Goal: Check status

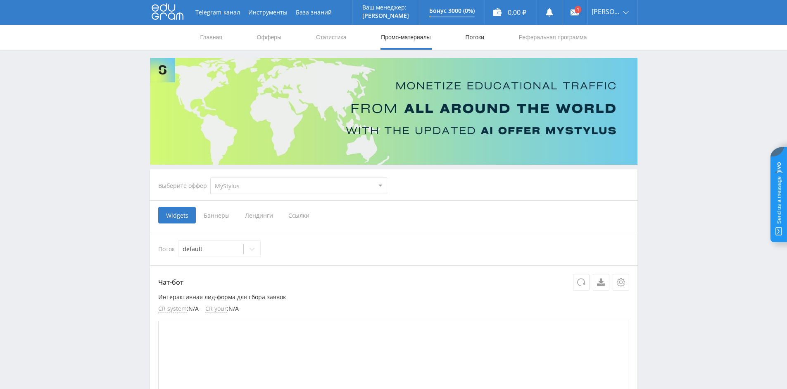
click at [473, 39] on link "Потоки" at bounding box center [475, 37] width 21 height 25
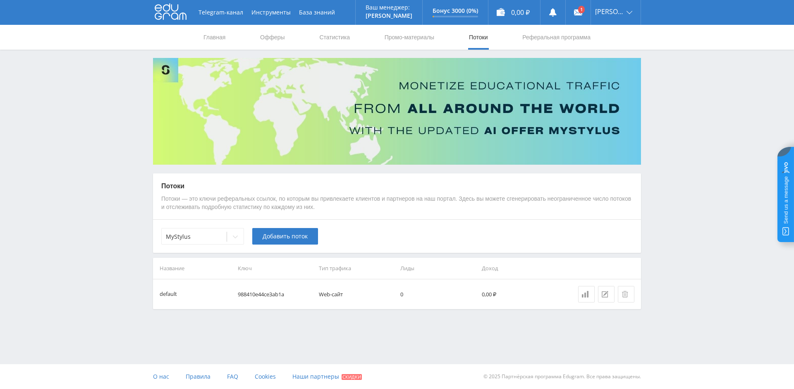
click at [373, 40] on nav "Главная Офферы Статистика Промо-материалы Потоки Реферальная программа" at bounding box center [397, 37] width 389 height 25
click at [336, 47] on link "Статистика" at bounding box center [334, 37] width 32 height 25
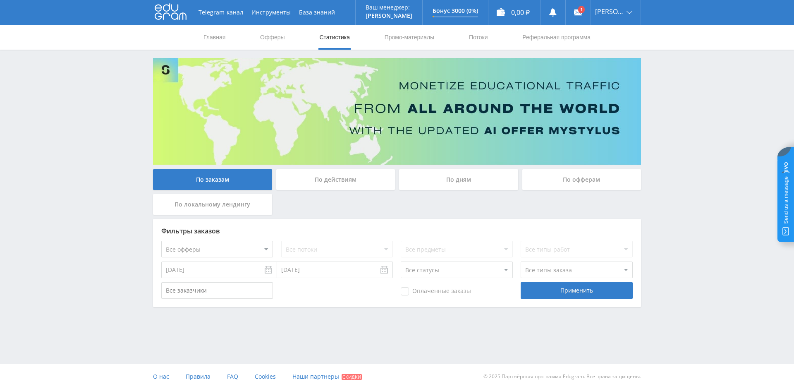
click at [239, 197] on div "По локальному лендингу" at bounding box center [212, 204] width 119 height 21
click at [0, 0] on input "По локальному лендингу" at bounding box center [0, 0] width 0 height 0
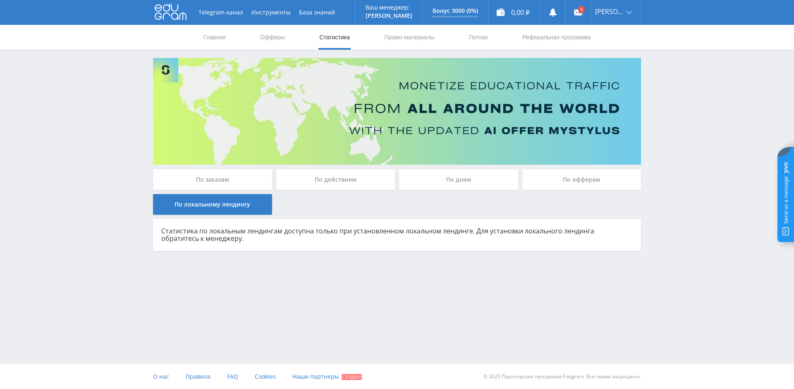
click at [324, 174] on div "По действиям" at bounding box center [335, 179] width 119 height 21
click at [0, 0] on input "По действиям" at bounding box center [0, 0] width 0 height 0
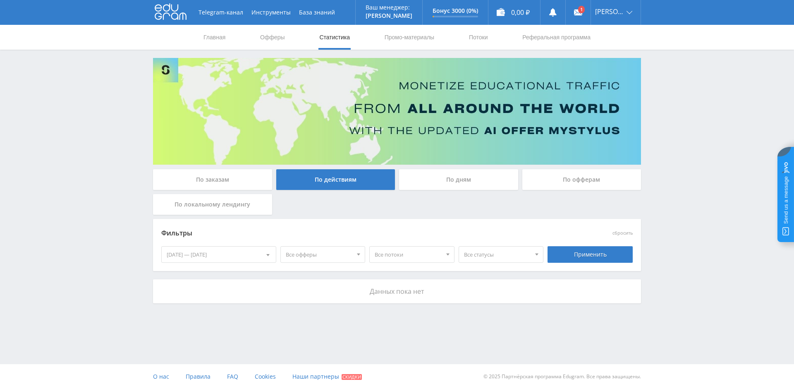
click at [428, 176] on div "По дням" at bounding box center [458, 179] width 119 height 21
click at [0, 0] on input "По дням" at bounding box center [0, 0] width 0 height 0
